Goal: Task Accomplishment & Management: Complete application form

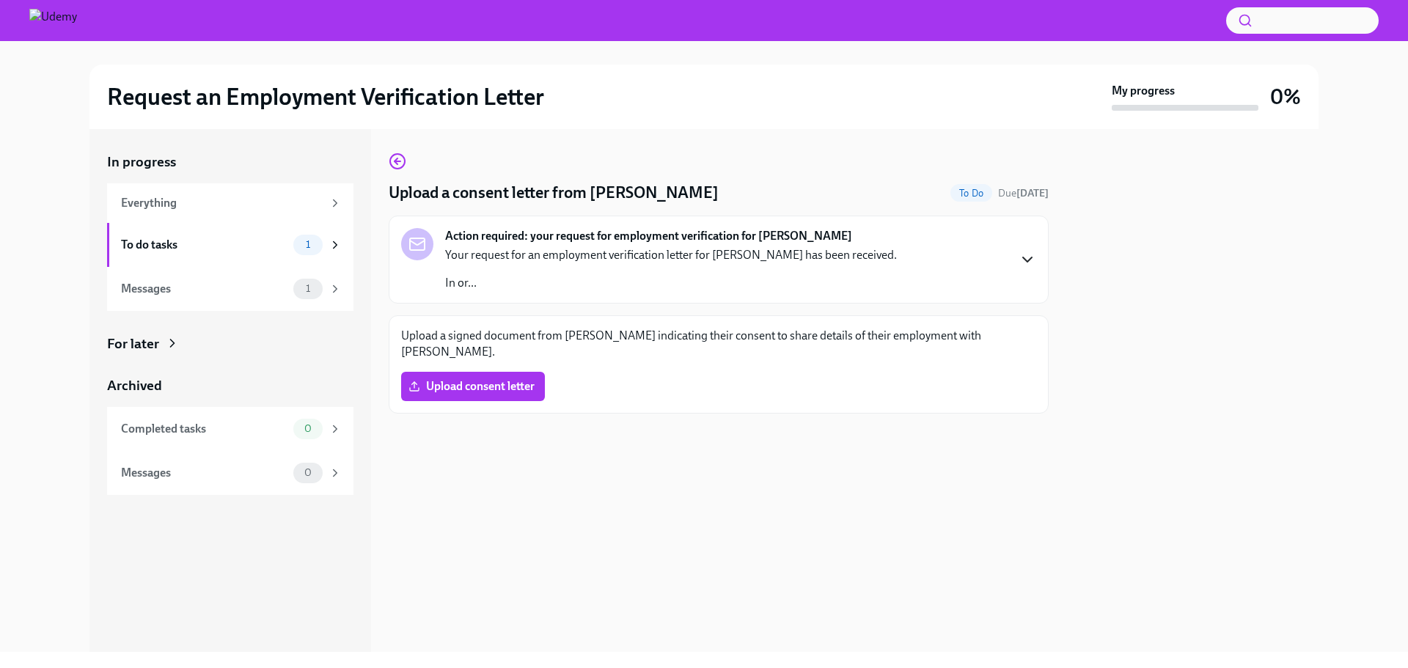
click at [1021, 255] on icon "button" at bounding box center [1027, 260] width 18 height 18
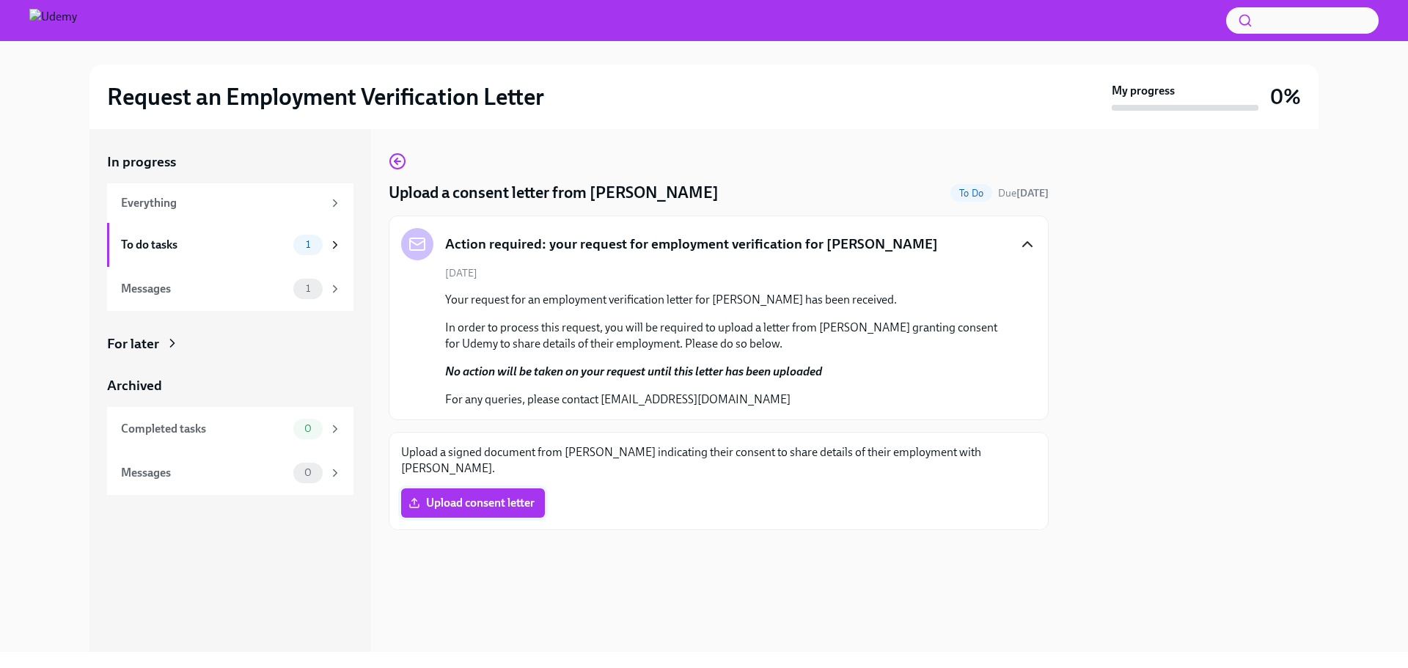
click at [508, 502] on span "Upload consent letter" at bounding box center [472, 503] width 123 height 15
click at [0, 0] on input "Upload consent letter" at bounding box center [0, 0] width 0 height 0
click at [1214, 489] on div at bounding box center [1192, 390] width 252 height 523
click at [968, 196] on span "To Do" at bounding box center [971, 193] width 42 height 11
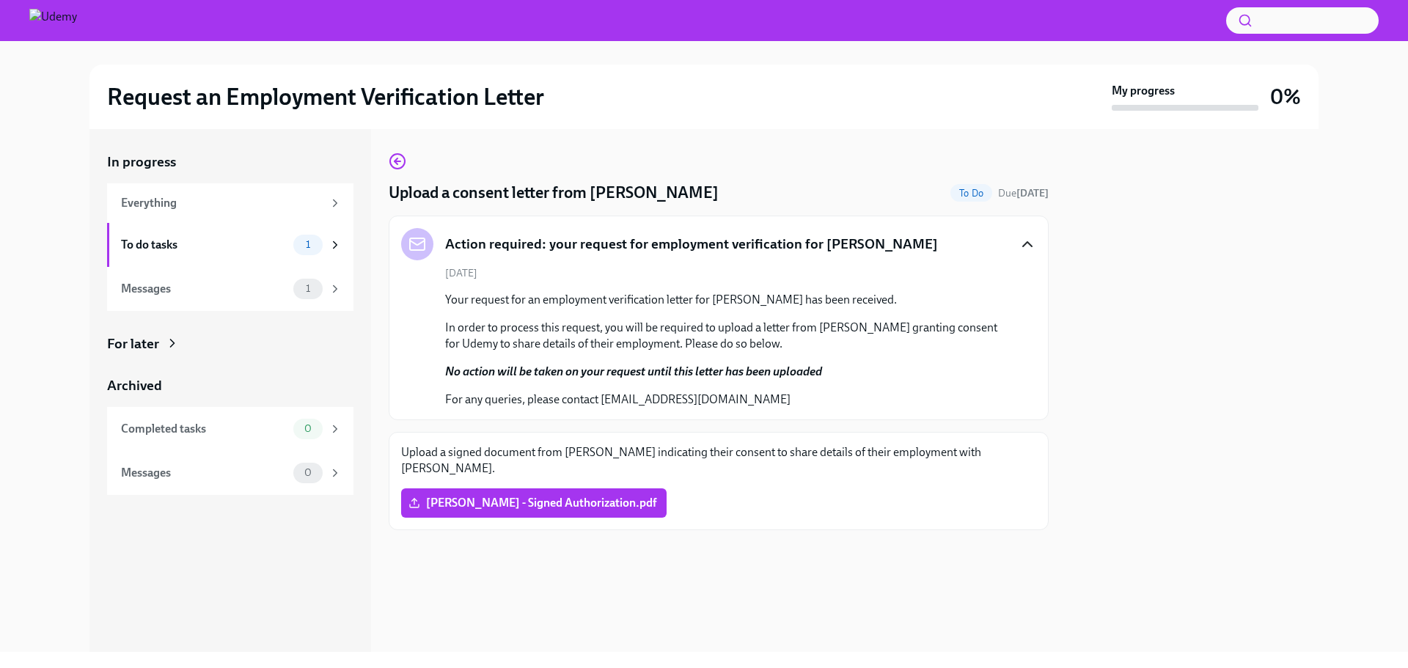
click at [998, 196] on span "Due [DATE]" at bounding box center [1023, 193] width 51 height 12
click at [1001, 196] on span "Due [DATE]" at bounding box center [1023, 193] width 51 height 12
click at [1107, 212] on div at bounding box center [1192, 390] width 252 height 523
click at [433, 240] on div at bounding box center [417, 244] width 32 height 32
click at [549, 282] on div "[DATE] Your request for an employment verification letter for [PERSON_NAME] has…" at bounding box center [718, 336] width 635 height 141
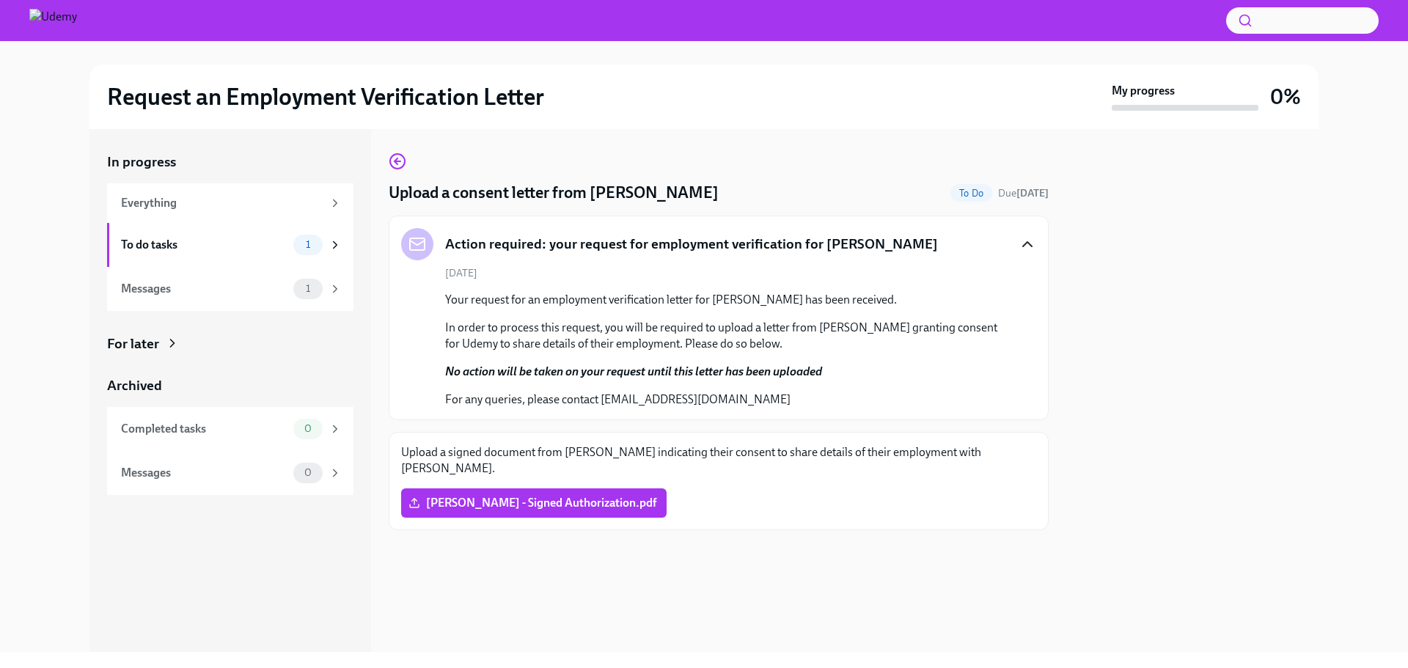
click at [791, 367] on p "No action will be taken on your request until this letter has been uploaded" at bounding box center [728, 372] width 567 height 16
click at [312, 251] on div "1" at bounding box center [307, 245] width 29 height 21
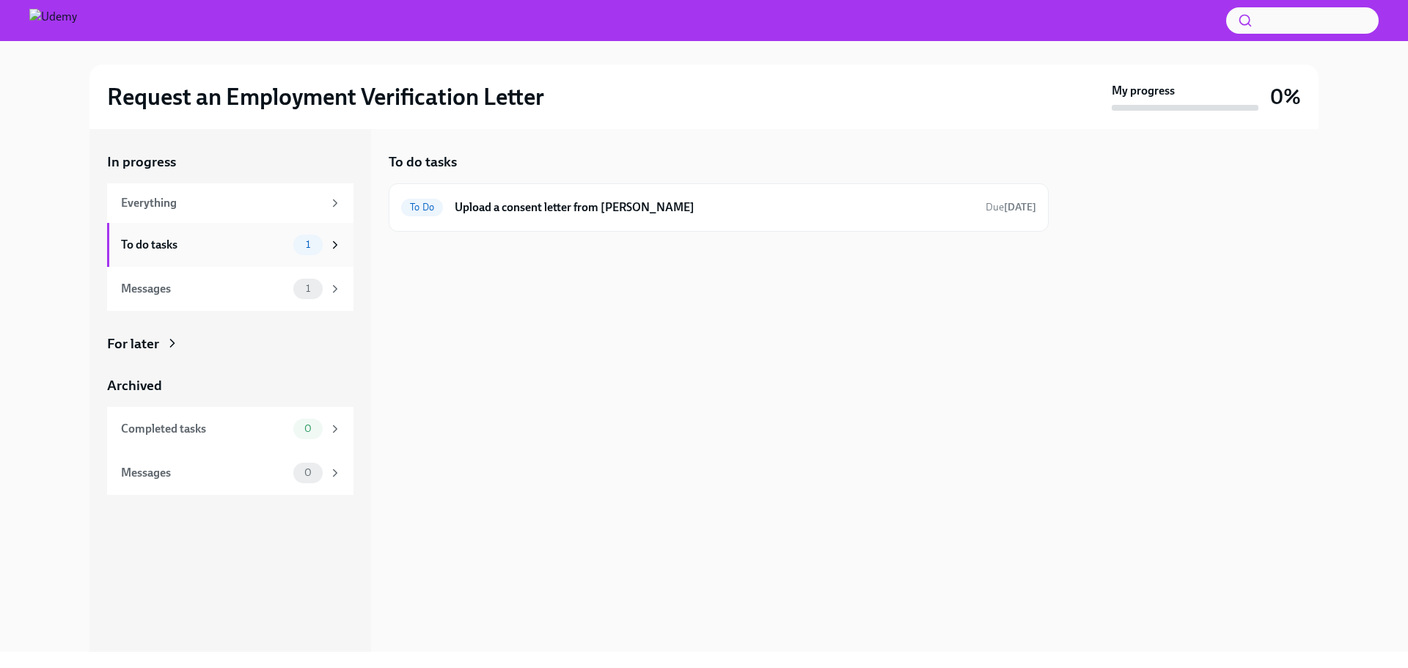
click at [312, 252] on div "1" at bounding box center [307, 245] width 29 height 21
click at [320, 279] on div "1" at bounding box center [317, 289] width 48 height 21
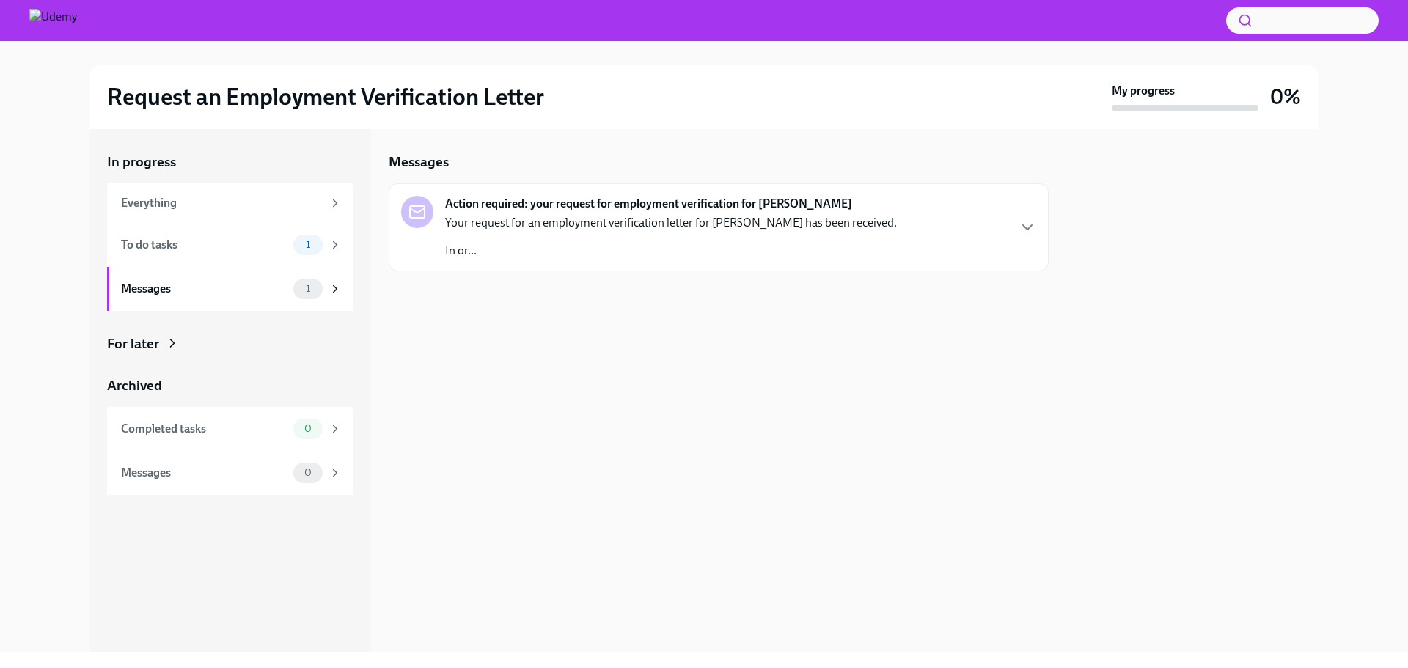
click at [450, 249] on p "In or..." at bounding box center [671, 251] width 452 height 16
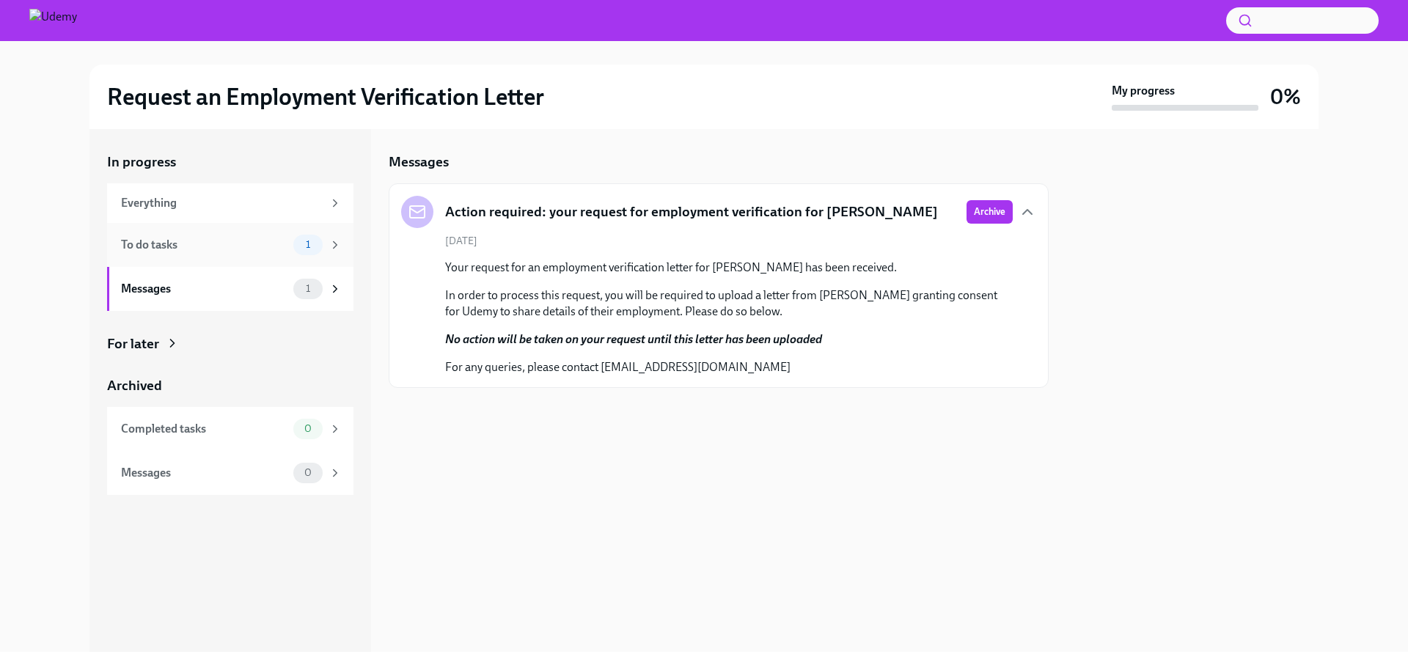
click at [301, 251] on div "1" at bounding box center [307, 245] width 29 height 21
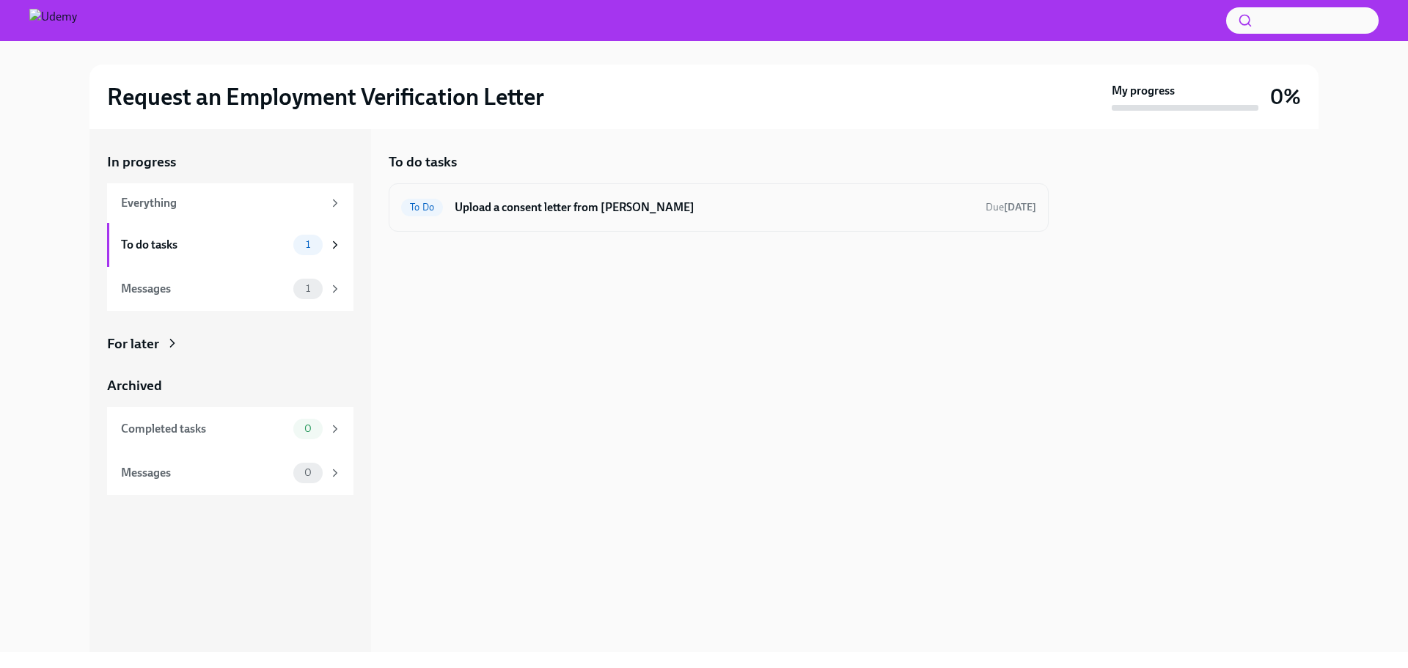
click at [466, 215] on h6 "Upload a consent letter from [PERSON_NAME]" at bounding box center [714, 207] width 519 height 16
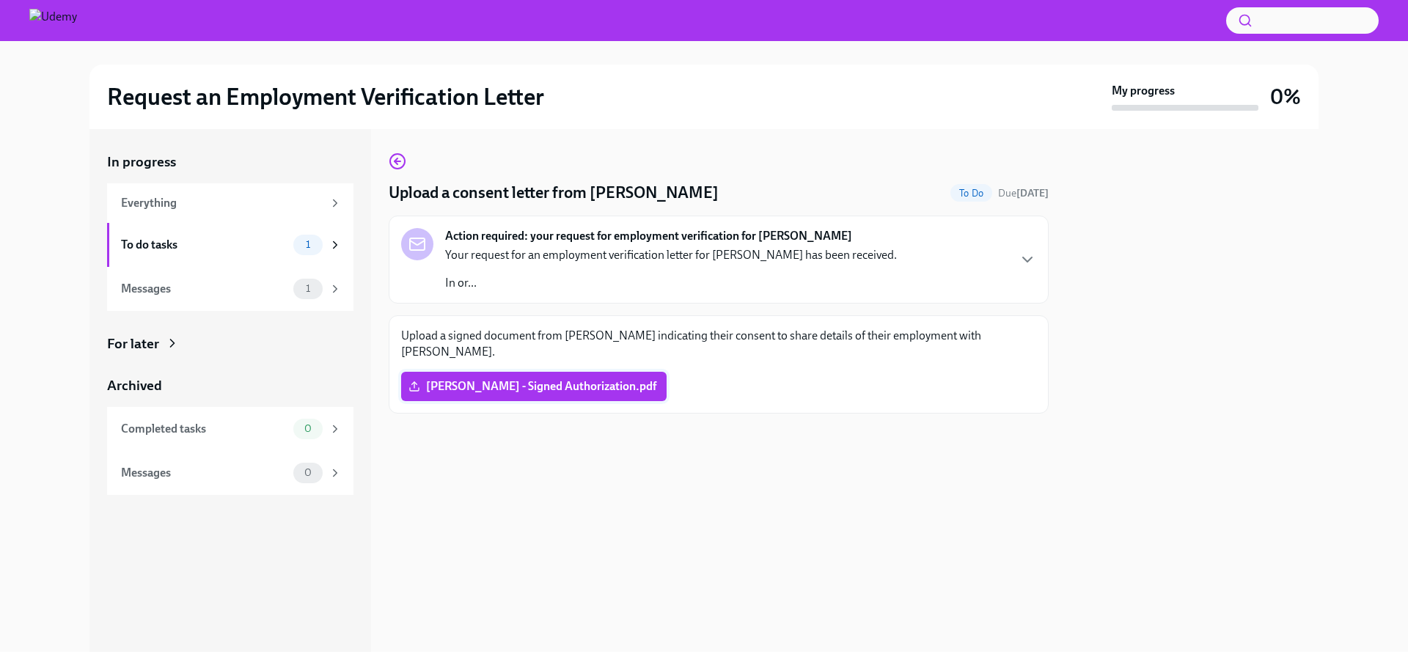
click at [517, 381] on span "[PERSON_NAME] - Signed Authorization.pdf" at bounding box center [533, 386] width 245 height 15
click at [0, 0] on input "[PERSON_NAME] - Signed Authorization.pdf" at bounding box center [0, 0] width 0 height 0
click at [655, 301] on div "Action required: your request for employment verification for [PERSON_NAME] You…" at bounding box center [719, 260] width 660 height 88
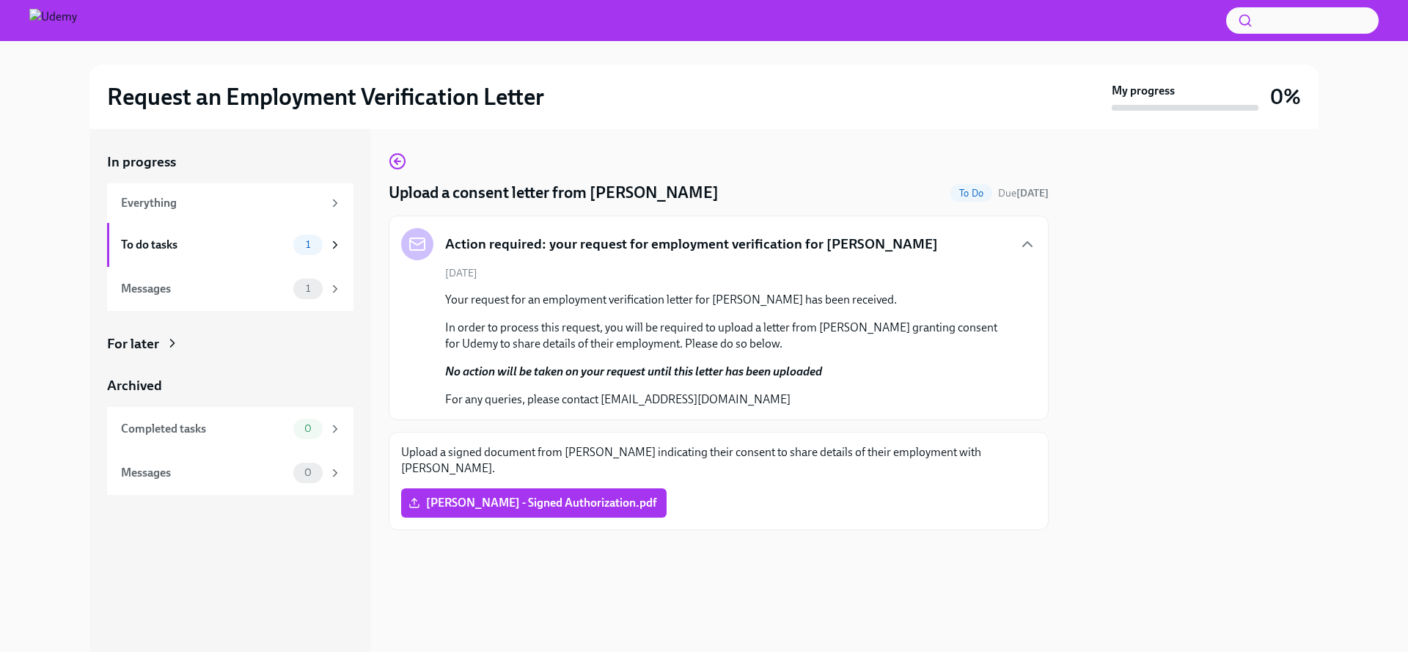
click at [685, 509] on div "[PERSON_NAME] - Signed Authorization.pdf" at bounding box center [718, 502] width 635 height 29
click at [686, 504] on div "[PERSON_NAME] - Signed Authorization.pdf" at bounding box center [718, 502] width 635 height 29
click at [803, 600] on div "Upload a consent letter from [PERSON_NAME] To Do Due [DATE] Action required: yo…" at bounding box center [719, 390] width 660 height 523
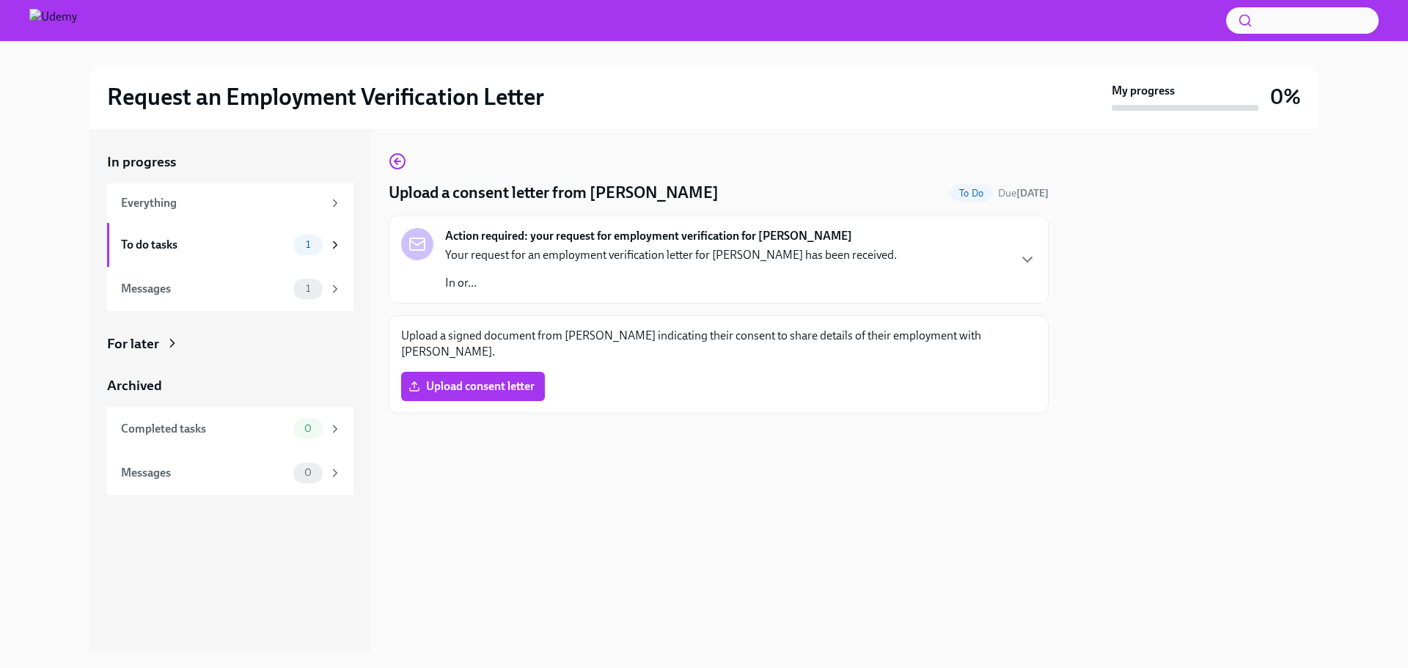
drag, startPoint x: 762, startPoint y: 293, endPoint x: 652, endPoint y: 300, distance: 110.9
click at [652, 300] on div "Action required: your request for employment verification for [PERSON_NAME] You…" at bounding box center [719, 260] width 660 height 88
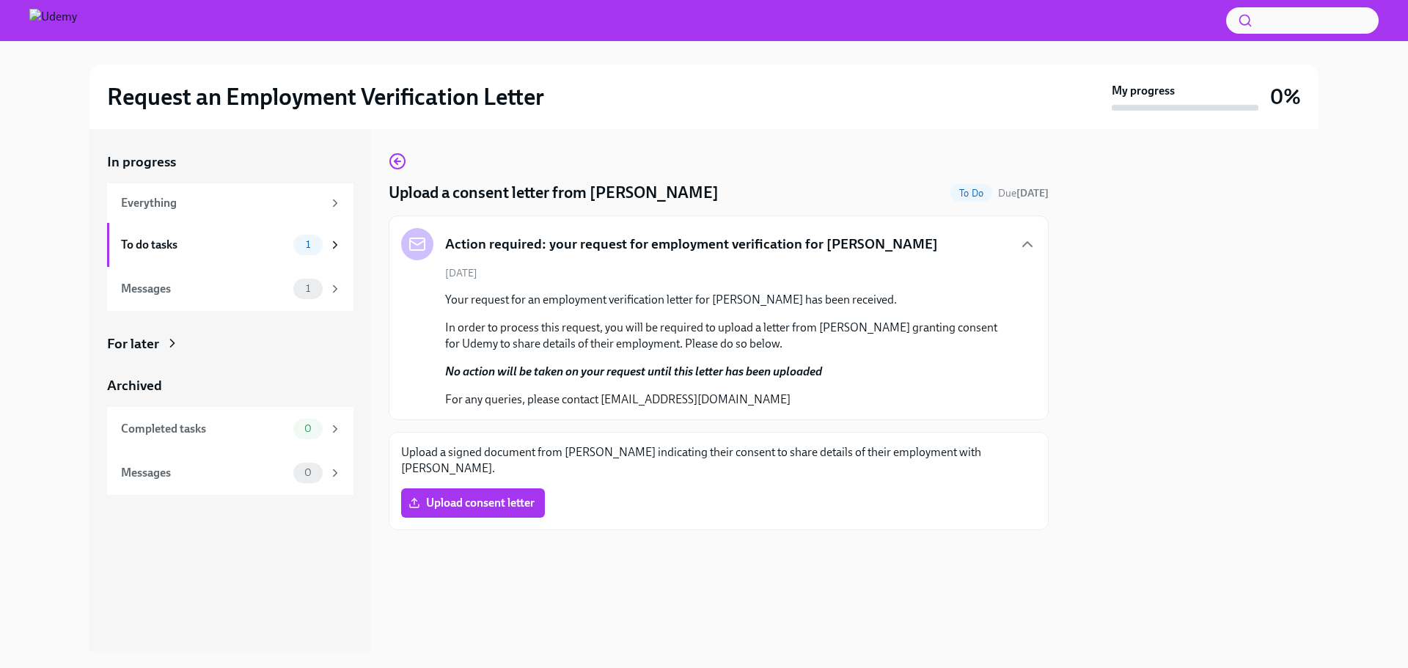
click at [660, 474] on p "Upload a signed document from [PERSON_NAME] indicating their consent to share d…" at bounding box center [718, 460] width 635 height 32
drag, startPoint x: 711, startPoint y: 396, endPoint x: 601, endPoint y: 402, distance: 110.1
click at [601, 402] on p "For any queries, please contact [EMAIL_ADDRESS][DOMAIN_NAME]" at bounding box center [728, 400] width 567 height 16
copy p "[EMAIL_ADDRESS][DOMAIN_NAME]"
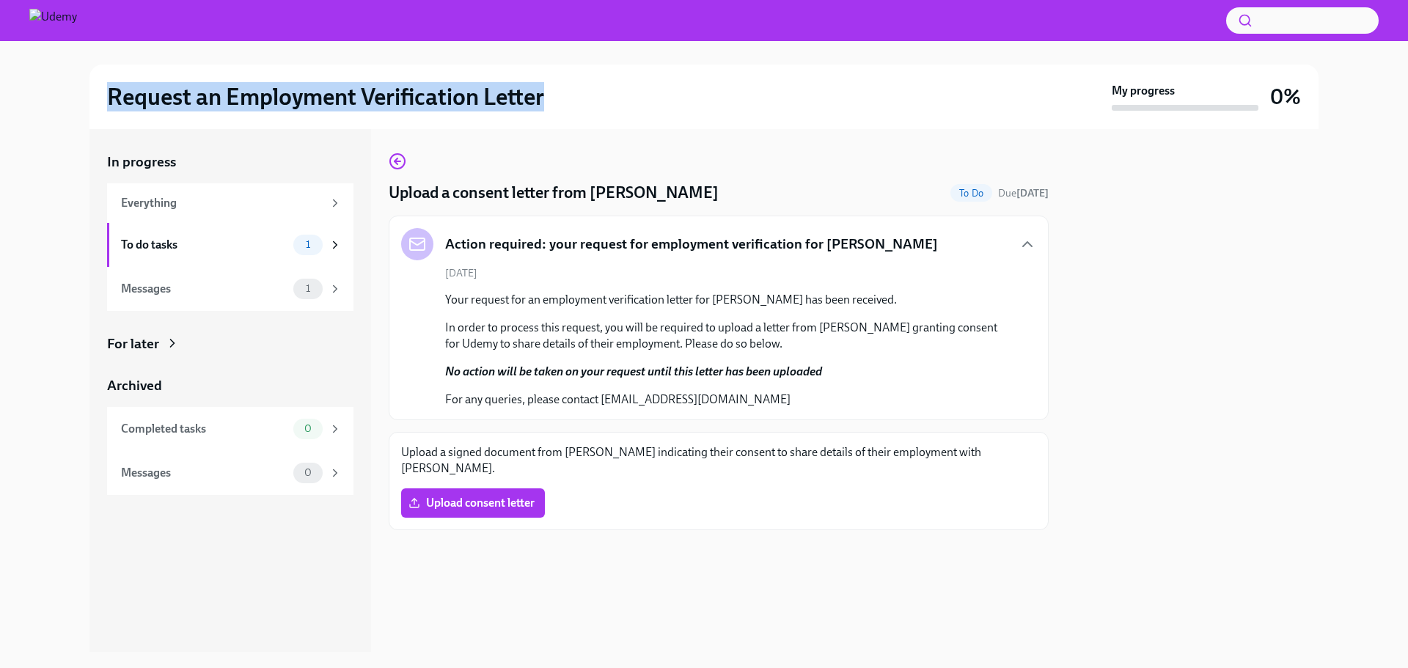
drag, startPoint x: 493, startPoint y: 94, endPoint x: 46, endPoint y: 125, distance: 447.6
click at [46, 125] on div "Request an Employment Verification Letter My progress 0%" at bounding box center [703, 97] width 1361 height 65
copy h2 "Request an Employment Verification Letter"
